Goal: Information Seeking & Learning: Learn about a topic

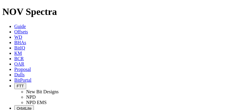
click at [26, 83] on button "FTT" at bounding box center [20, 86] width 12 height 6
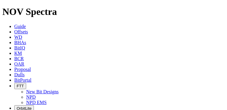
click at [36, 94] on link "NPD" at bounding box center [31, 96] width 10 height 5
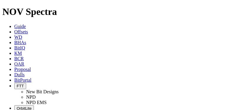
select select "Bit Material"
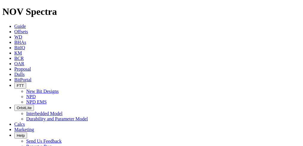
select select "Bit Material"
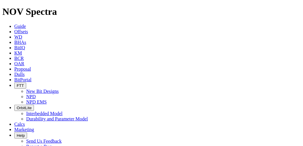
scroll to position [178, 0]
